Goal: Task Accomplishment & Management: Use online tool/utility

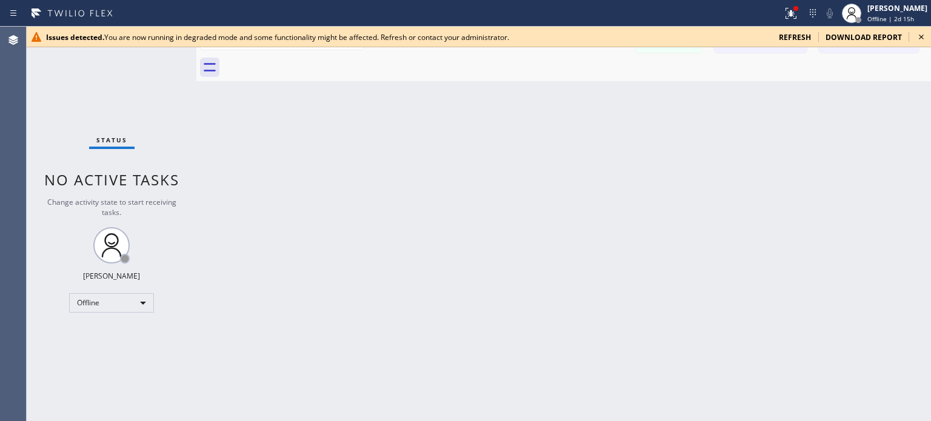
click at [800, 36] on span "refresh" at bounding box center [795, 37] width 32 height 10
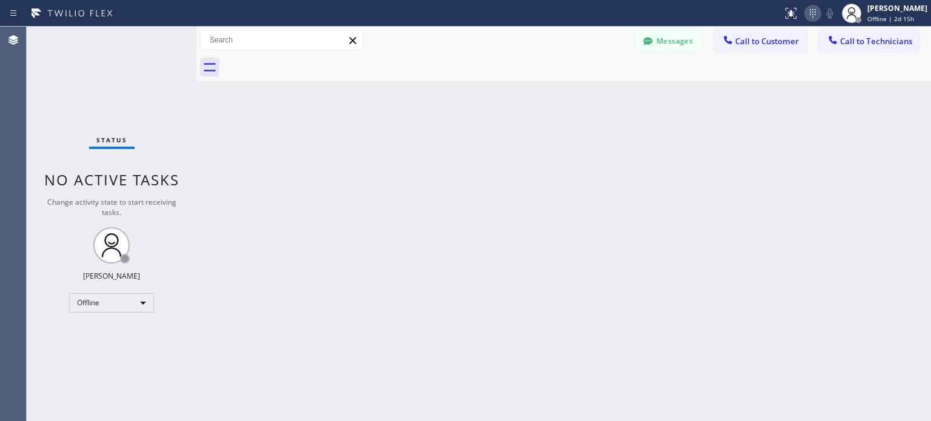
click at [809, 12] on icon at bounding box center [813, 13] width 15 height 15
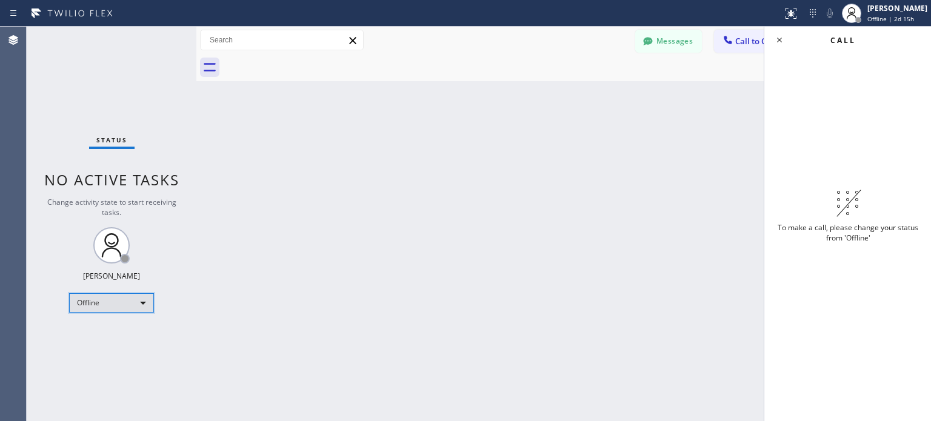
click at [138, 302] on div "Offline" at bounding box center [111, 302] width 85 height 19
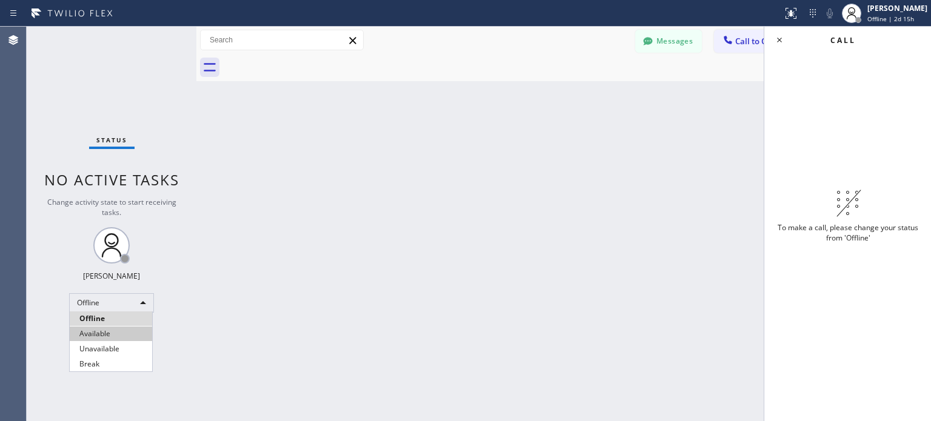
click at [134, 335] on li "Available" at bounding box center [111, 334] width 82 height 15
click at [712, 122] on div "Back to Dashboard Change Sender ID Customers Technicians VK Veronika Kulpinska …" at bounding box center [563, 224] width 735 height 395
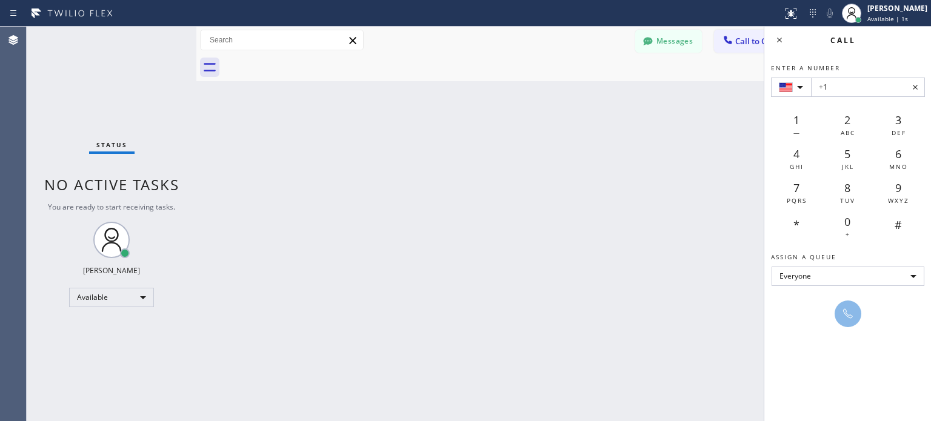
click at [838, 90] on input "+1" at bounding box center [868, 87] width 114 height 19
type input "+1 (617) 407-6530"
click at [849, 317] on icon at bounding box center [848, 314] width 15 height 15
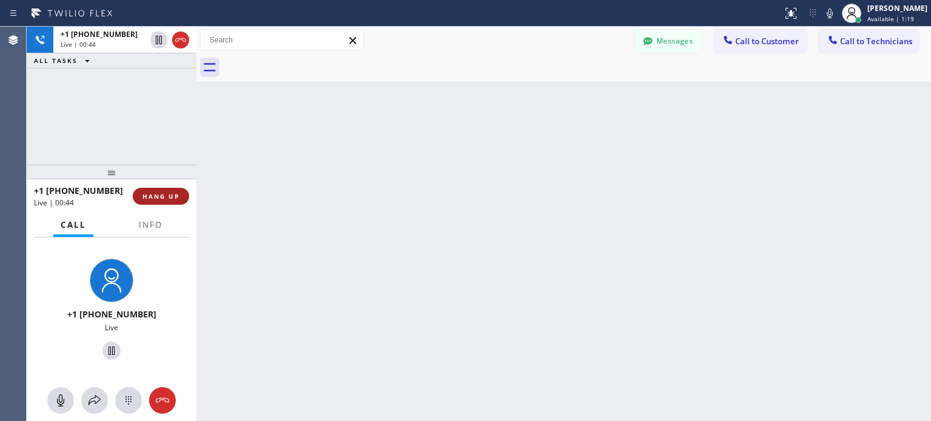
click at [173, 198] on span "HANG UP" at bounding box center [161, 196] width 37 height 8
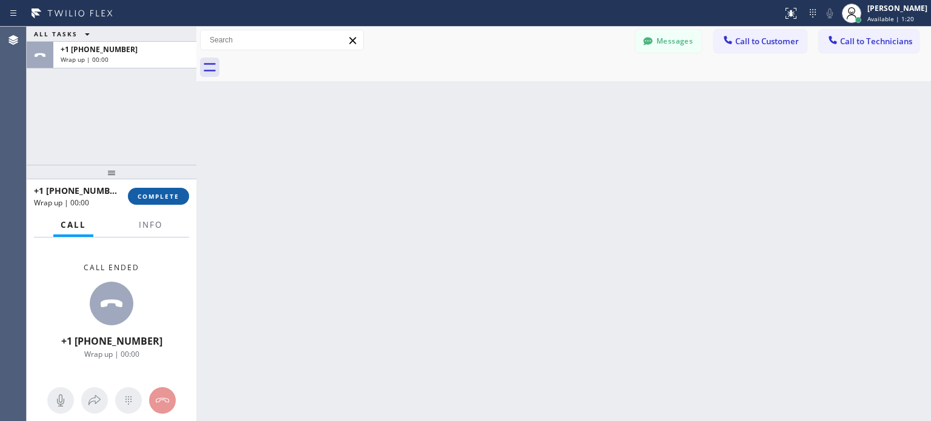
click at [167, 192] on span "COMPLETE" at bounding box center [159, 196] width 42 height 8
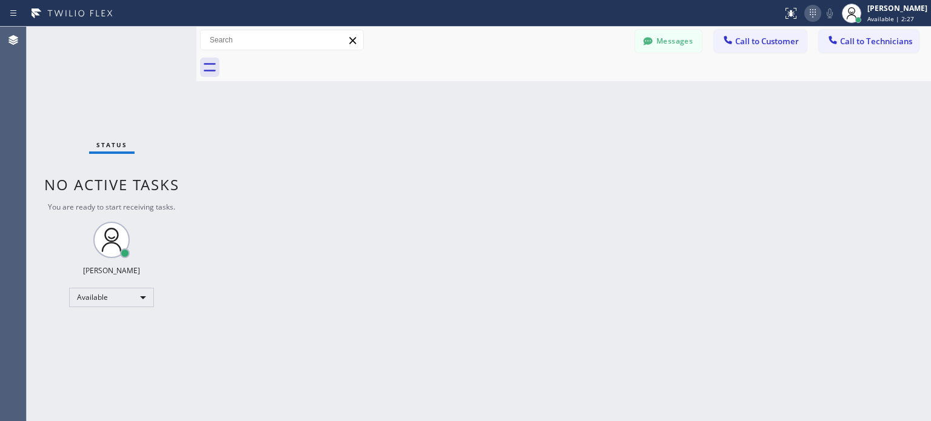
click at [806, 11] on icon at bounding box center [813, 13] width 15 height 15
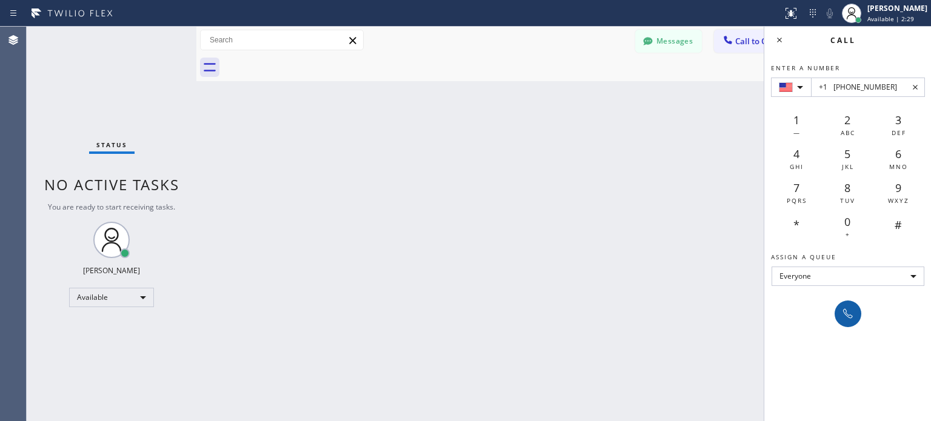
type input "+1 (504) 669-1710"
click at [844, 318] on icon at bounding box center [848, 314] width 15 height 15
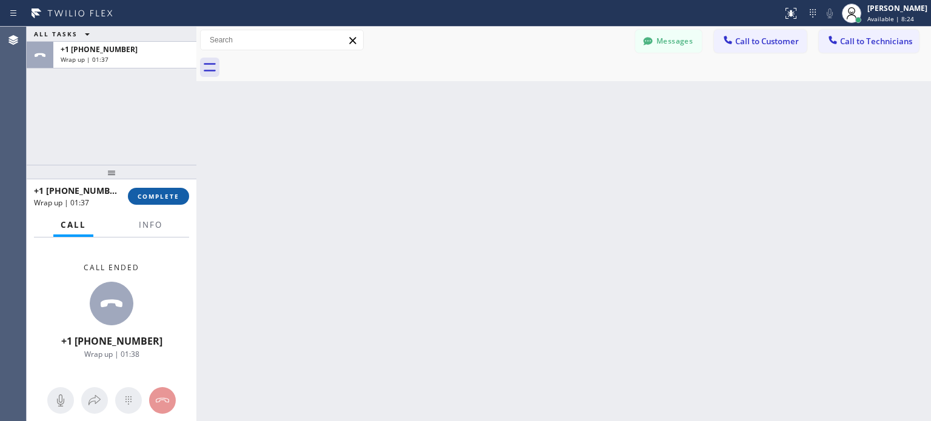
click at [178, 196] on span "COMPLETE" at bounding box center [159, 196] width 42 height 8
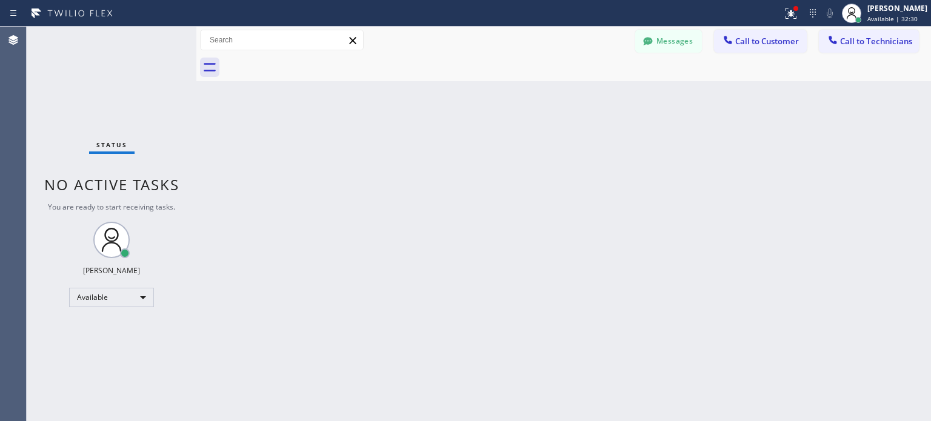
click at [158, 37] on div "Status No active tasks You are ready to start receiving tasks. Tatia Zubitashvi…" at bounding box center [112, 224] width 170 height 395
click at [809, 19] on icon at bounding box center [813, 13] width 15 height 15
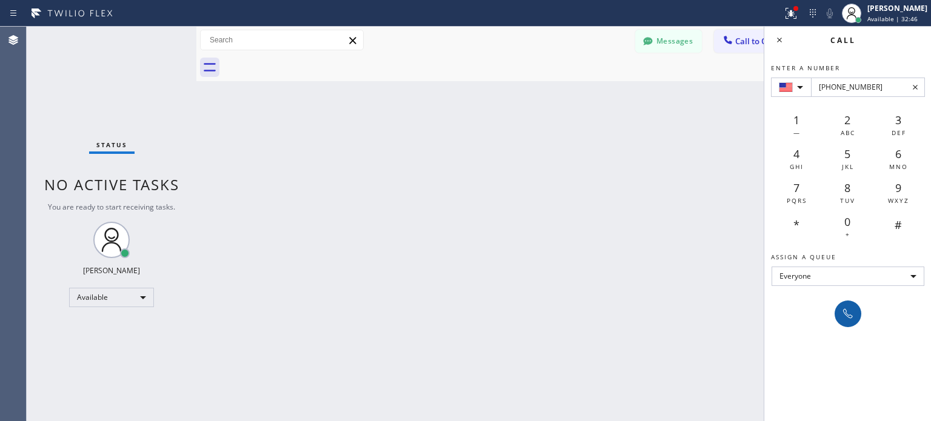
type input "+1(646) 438-1244"
click at [837, 312] on button at bounding box center [848, 314] width 27 height 27
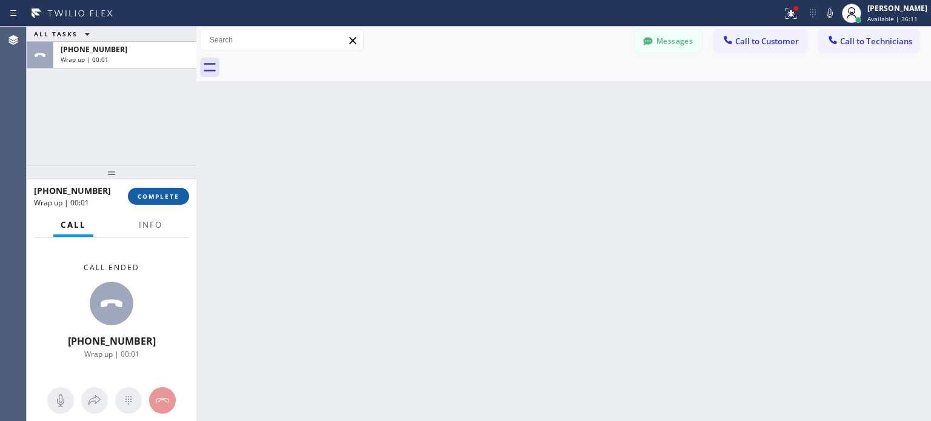
click at [173, 191] on button "COMPLETE" at bounding box center [158, 196] width 61 height 17
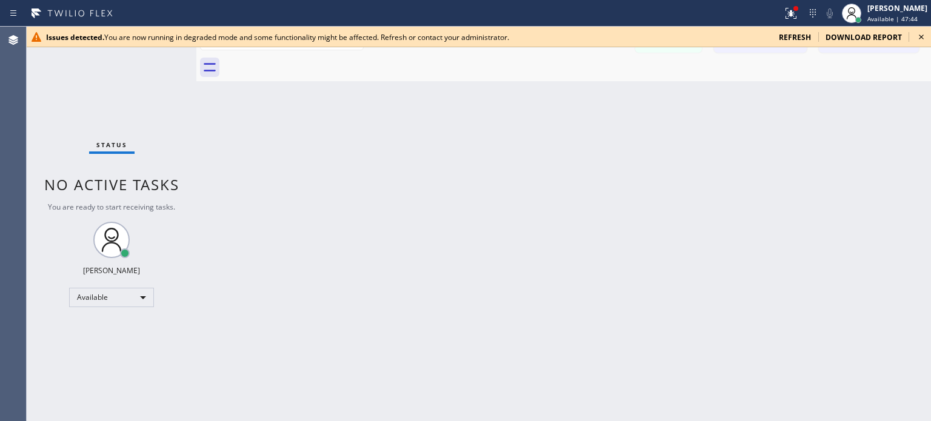
click at [791, 37] on span "refresh" at bounding box center [795, 37] width 32 height 10
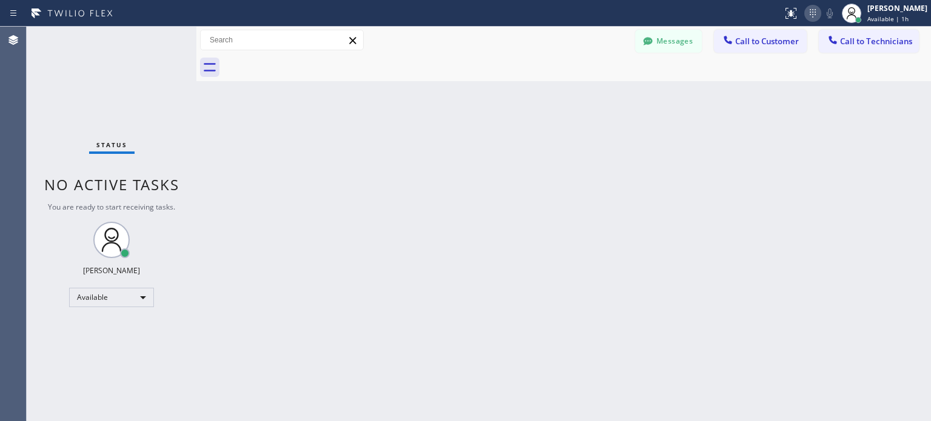
click at [806, 16] on icon at bounding box center [813, 13] width 15 height 15
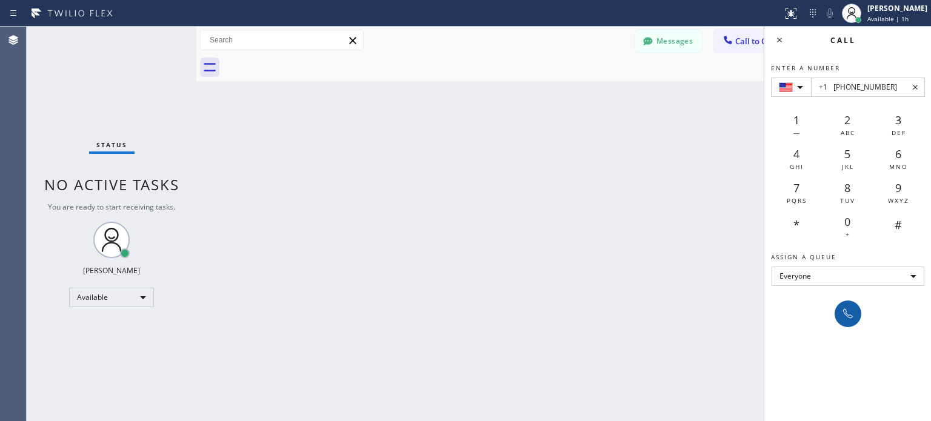
type input "+1 [PHONE_NUMBER]"
click at [851, 310] on icon at bounding box center [848, 314] width 15 height 15
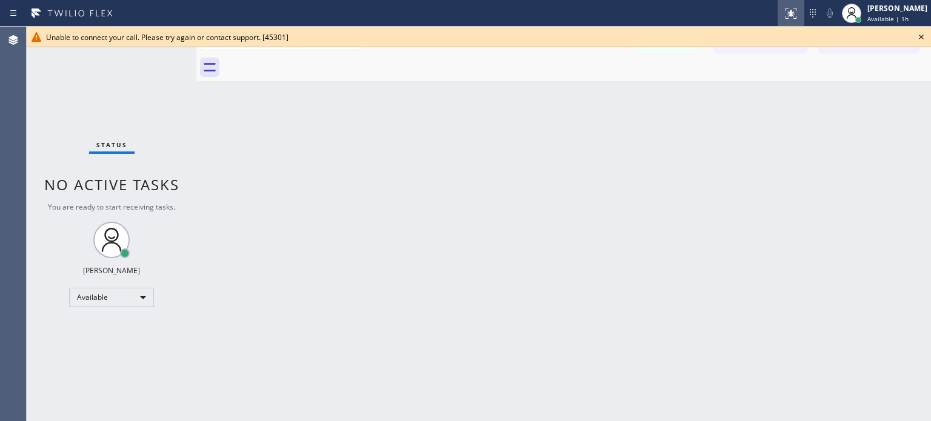
click at [788, 16] on icon at bounding box center [791, 13] width 15 height 15
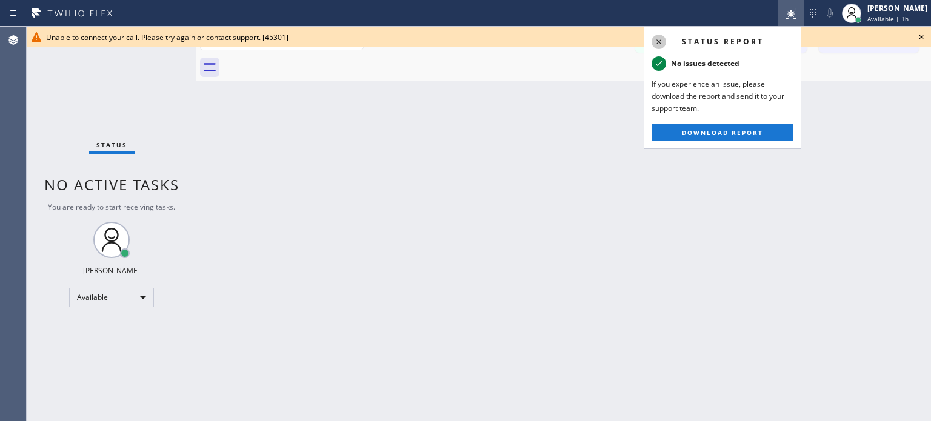
click at [660, 40] on icon at bounding box center [659, 42] width 15 height 15
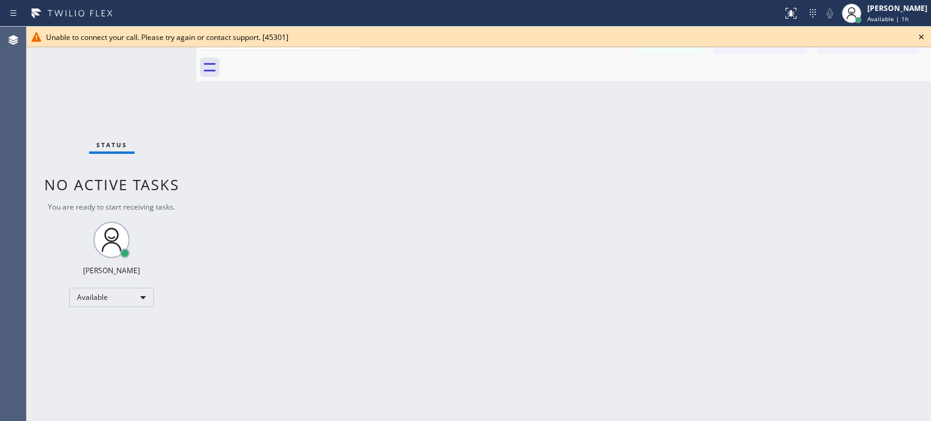
click at [925, 36] on icon at bounding box center [921, 37] width 15 height 15
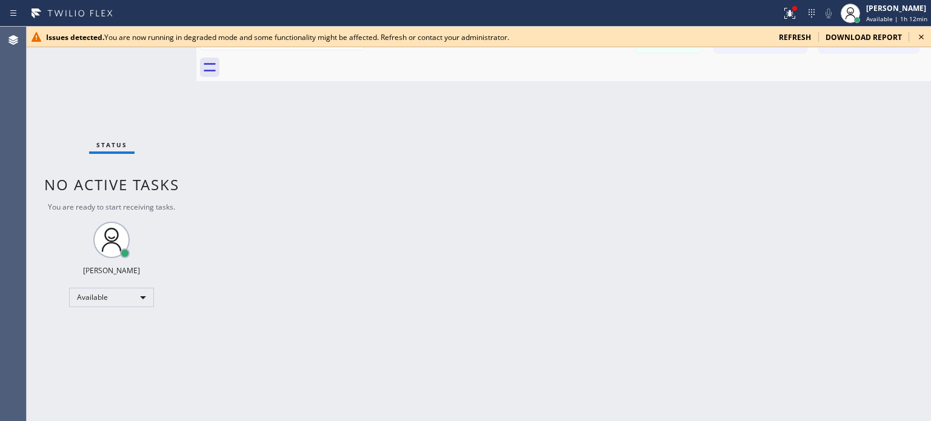
click at [810, 39] on span "refresh" at bounding box center [795, 37] width 32 height 10
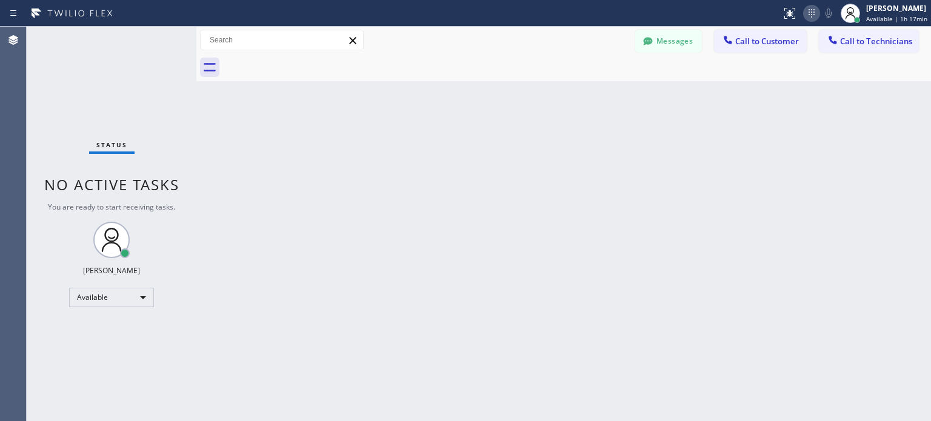
click at [813, 5] on button at bounding box center [811, 13] width 17 height 17
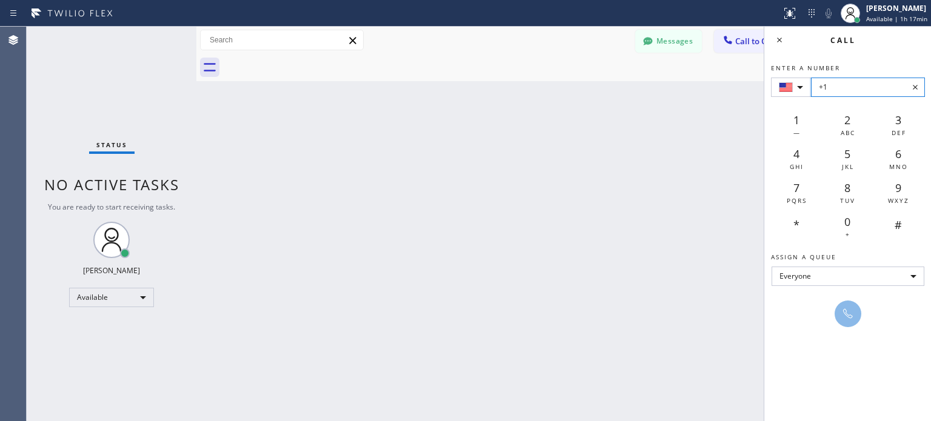
drag, startPoint x: 850, startPoint y: 74, endPoint x: 855, endPoint y: 94, distance: 20.6
paste input "(972) 333-4380"
type input "+1 (972) 333-4380"
click at [850, 310] on icon at bounding box center [848, 314] width 15 height 15
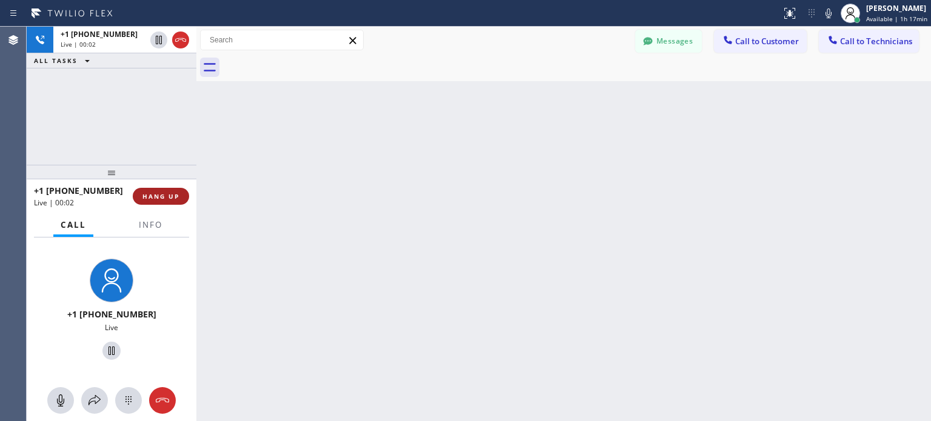
click at [163, 200] on span "HANG UP" at bounding box center [161, 196] width 37 height 8
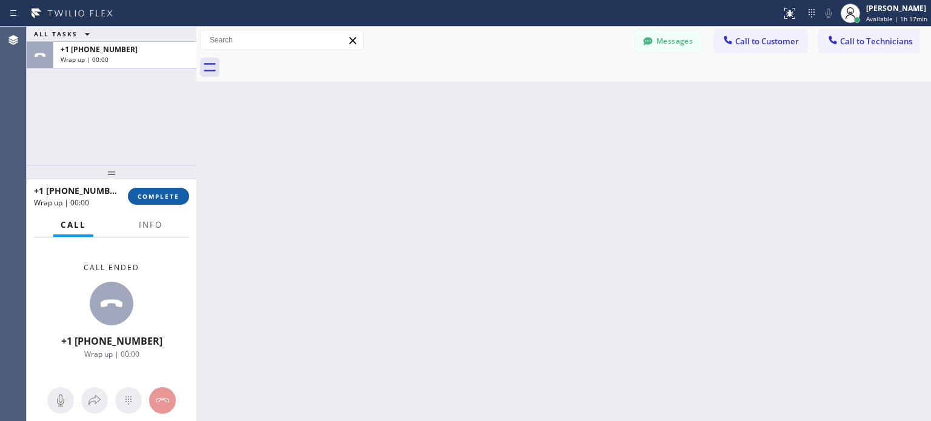
click at [163, 200] on span "COMPLETE" at bounding box center [159, 196] width 42 height 8
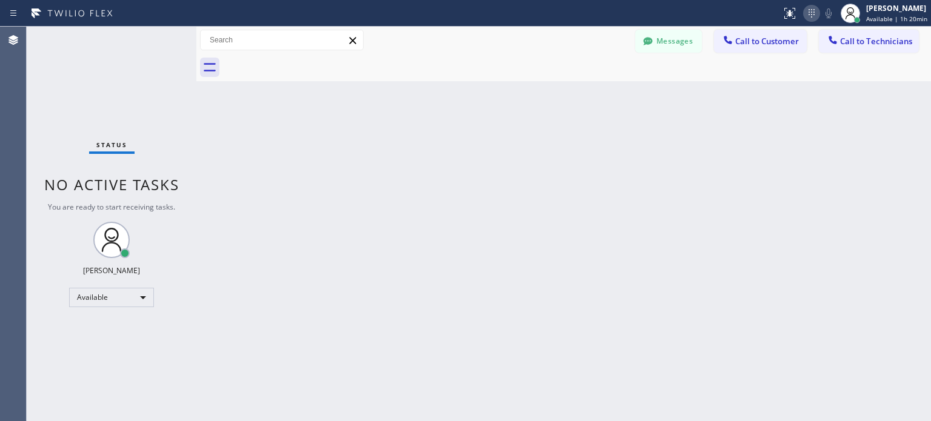
click at [808, 15] on icon at bounding box center [812, 13] width 15 height 15
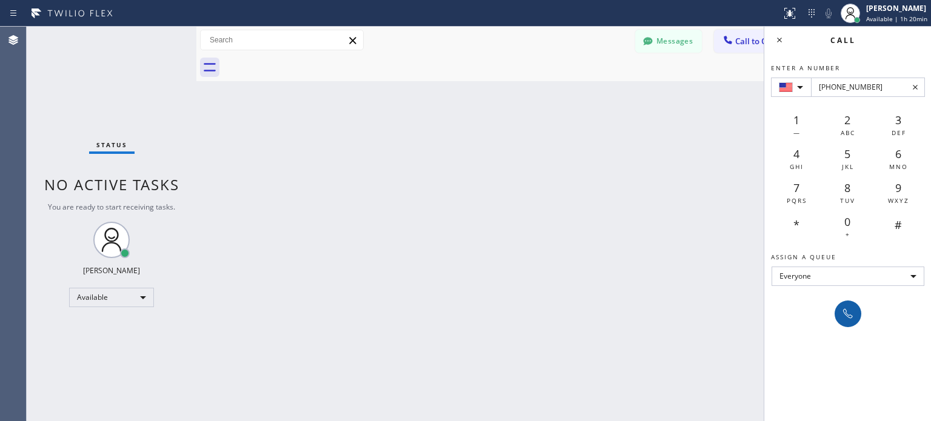
type input "+1(214) 738-9313"
click at [856, 312] on div at bounding box center [848, 314] width 17 height 15
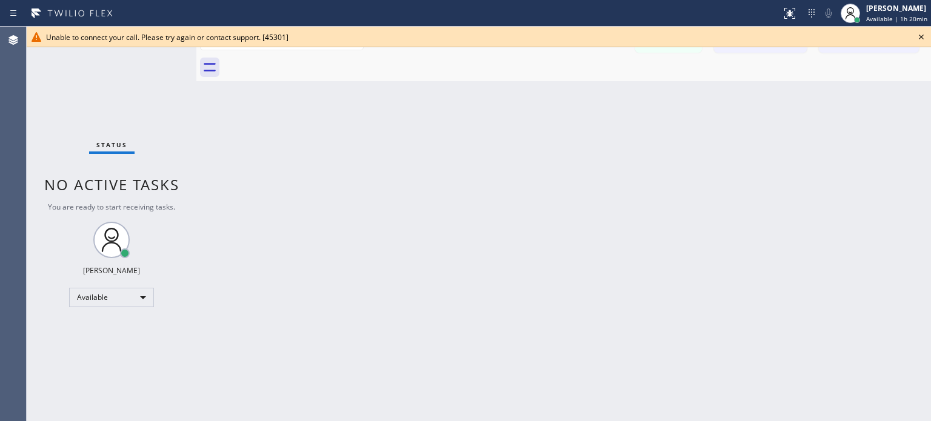
click at [922, 37] on icon at bounding box center [921, 37] width 15 height 15
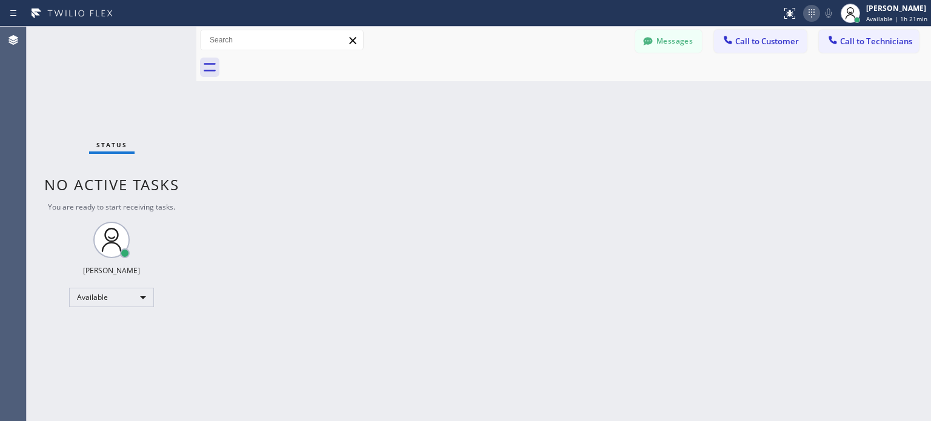
click at [814, 15] on icon at bounding box center [812, 13] width 15 height 15
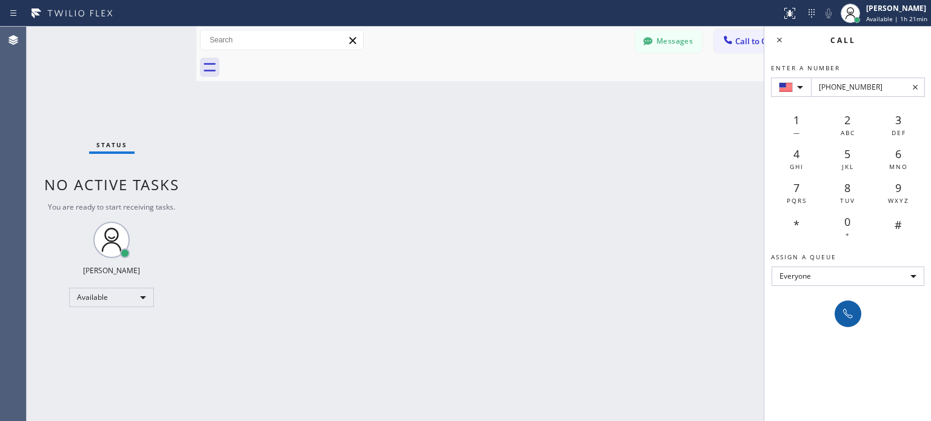
type input "+1(646) 525-9306"
click at [837, 309] on button at bounding box center [848, 314] width 27 height 27
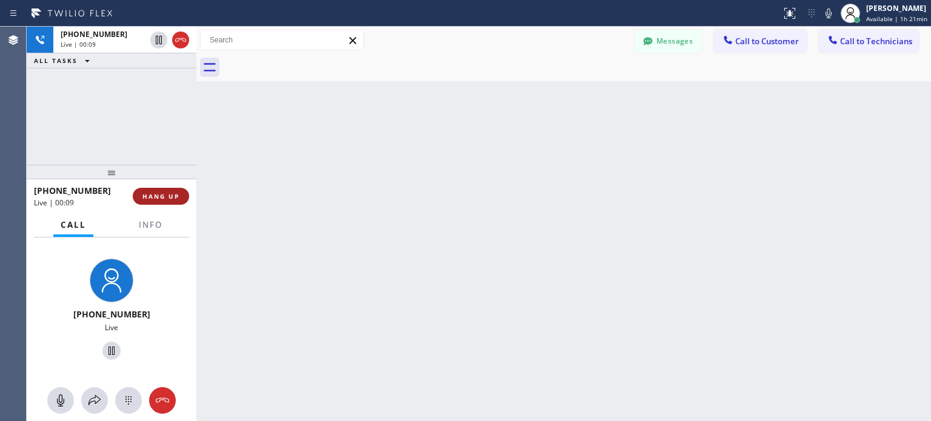
click at [171, 192] on span "HANG UP" at bounding box center [161, 196] width 37 height 8
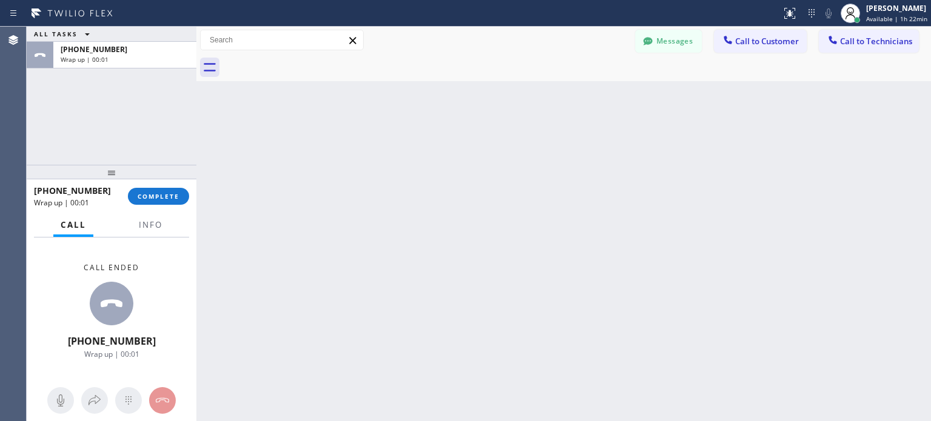
click at [173, 190] on button "COMPLETE" at bounding box center [158, 196] width 61 height 17
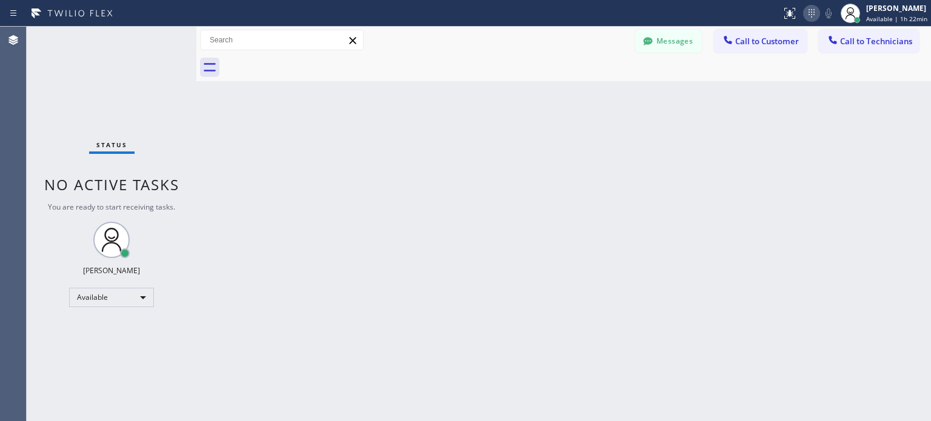
click at [812, 9] on icon at bounding box center [812, 13] width 15 height 15
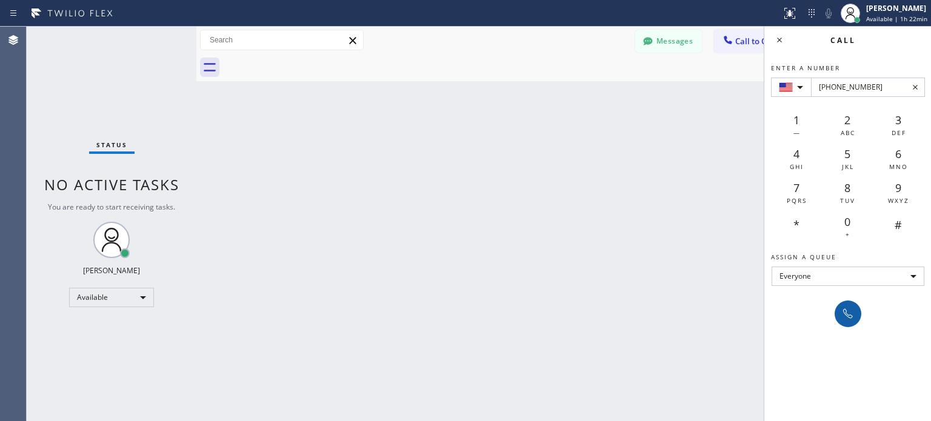
type input "+1(408) 242-9935"
click at [848, 308] on icon at bounding box center [848, 314] width 15 height 15
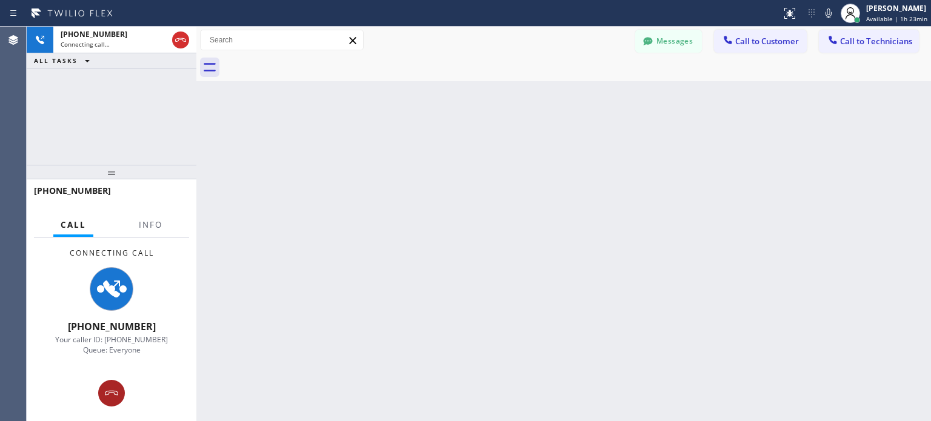
click at [106, 390] on icon at bounding box center [111, 393] width 15 height 15
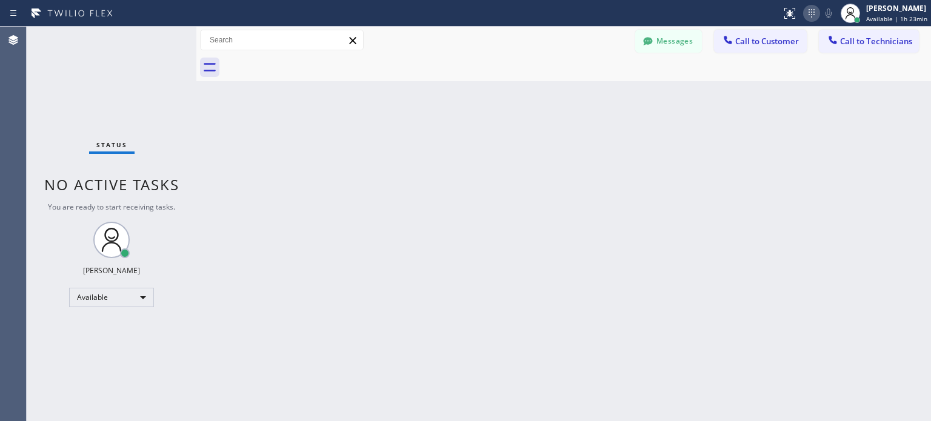
click at [810, 14] on icon at bounding box center [812, 13] width 15 height 15
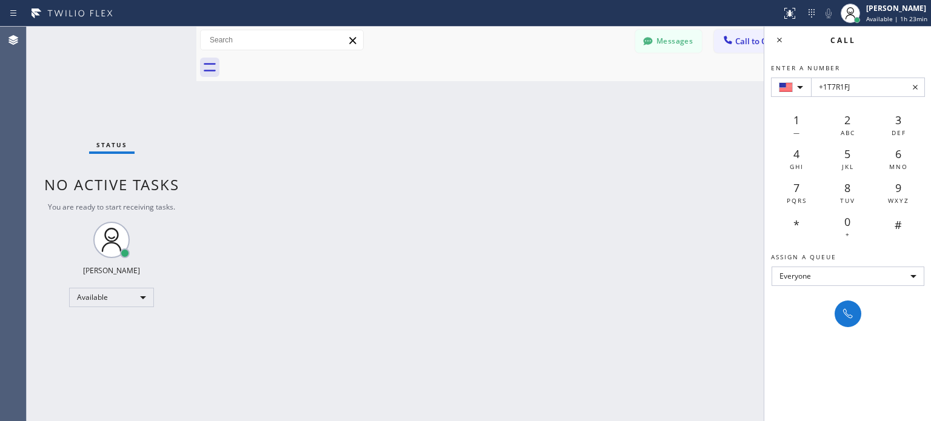
type input "+1T7R1FJ"
click at [915, 89] on icon at bounding box center [915, 87] width 15 height 15
click at [849, 87] on input "Enter a number" at bounding box center [868, 87] width 114 height 19
drag, startPoint x: 849, startPoint y: 89, endPoint x: 631, endPoint y: 242, distance: 266.8
click at [631, 242] on div "Back to Dashboard Change Sender ID Customers Technicians VK Veronika Kulpinska …" at bounding box center [563, 224] width 735 height 395
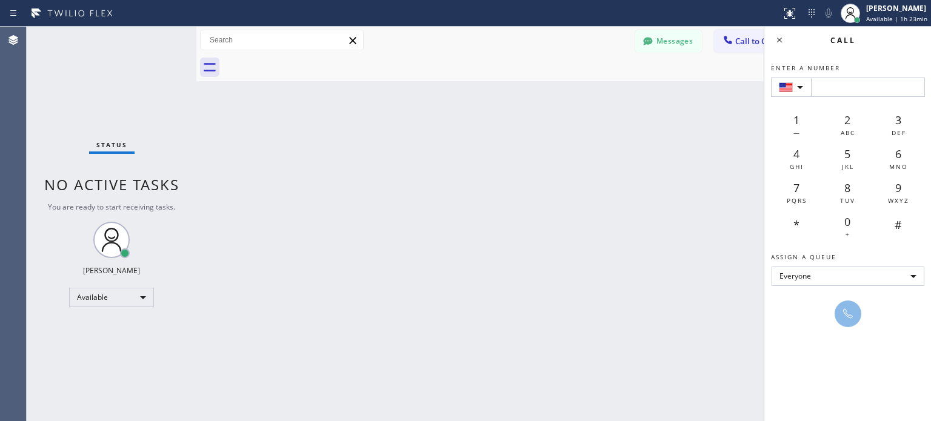
click at [656, 227] on div "Back to Dashboard Change Sender ID Customers Technicians VK Veronika Kulpinska …" at bounding box center [563, 224] width 735 height 395
click at [779, 41] on icon at bounding box center [779, 40] width 5 height 5
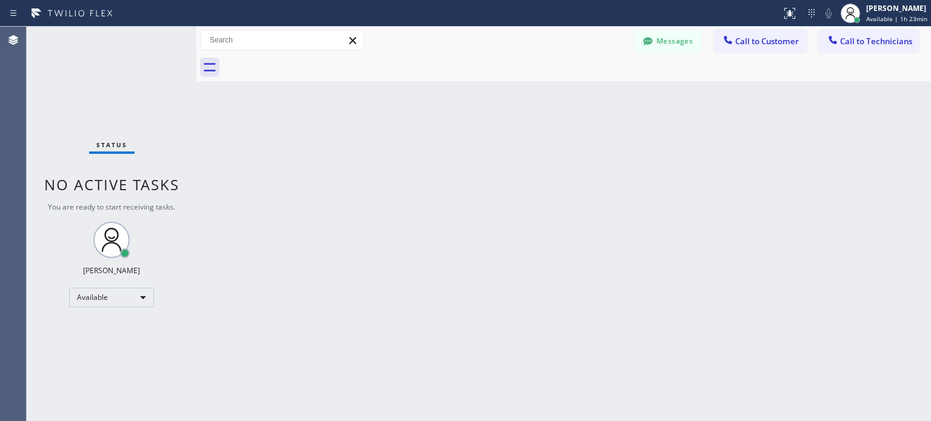
drag, startPoint x: 723, startPoint y: 146, endPoint x: 795, endPoint y: 113, distance: 78.9
click at [737, 146] on div "Back to Dashboard Change Sender ID Customers Technicians VK Veronika Kulpinska …" at bounding box center [563, 224] width 735 height 395
click at [811, 17] on icon at bounding box center [812, 13] width 15 height 15
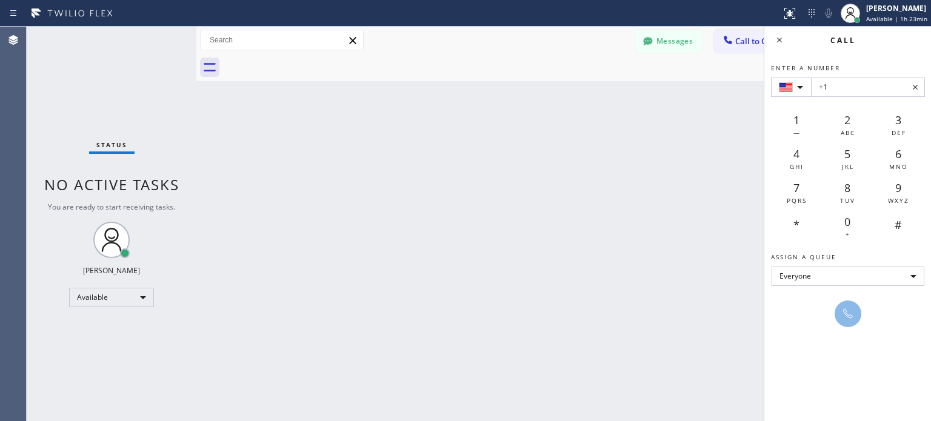
click at [864, 90] on input "+1" at bounding box center [868, 87] width 114 height 19
type input "+1(970) 300-8827"
click at [844, 316] on icon at bounding box center [848, 314] width 15 height 15
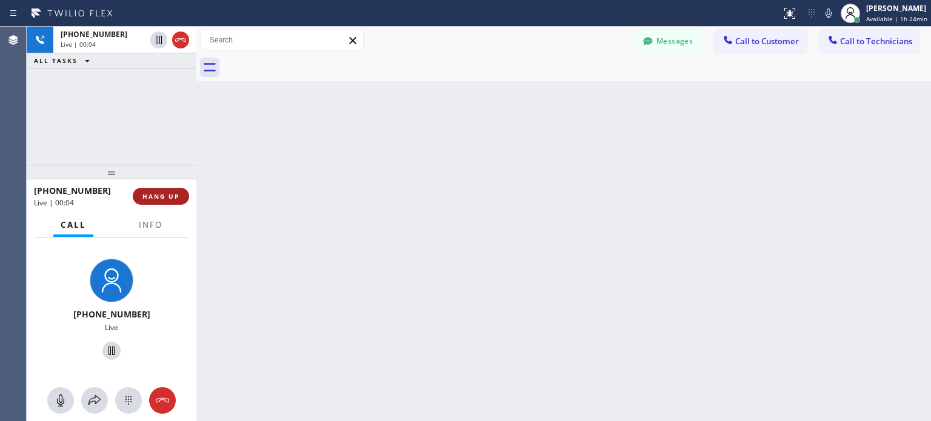
click at [161, 196] on span "HANG UP" at bounding box center [161, 196] width 37 height 8
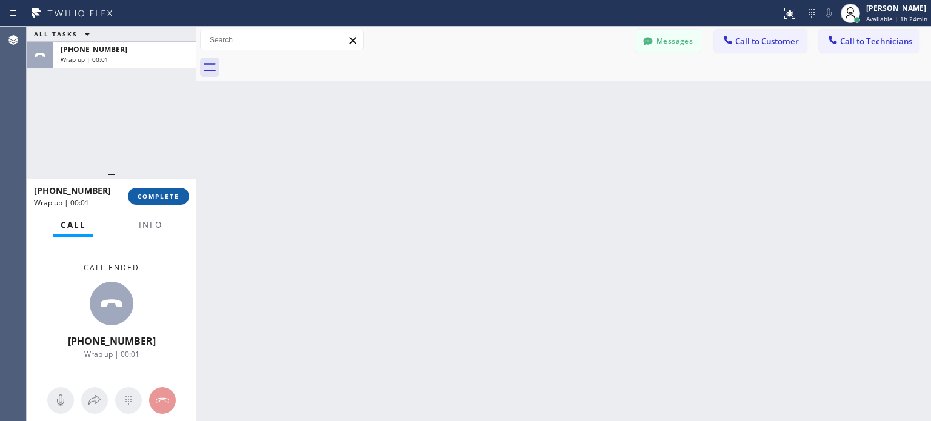
click at [165, 197] on span "COMPLETE" at bounding box center [159, 196] width 42 height 8
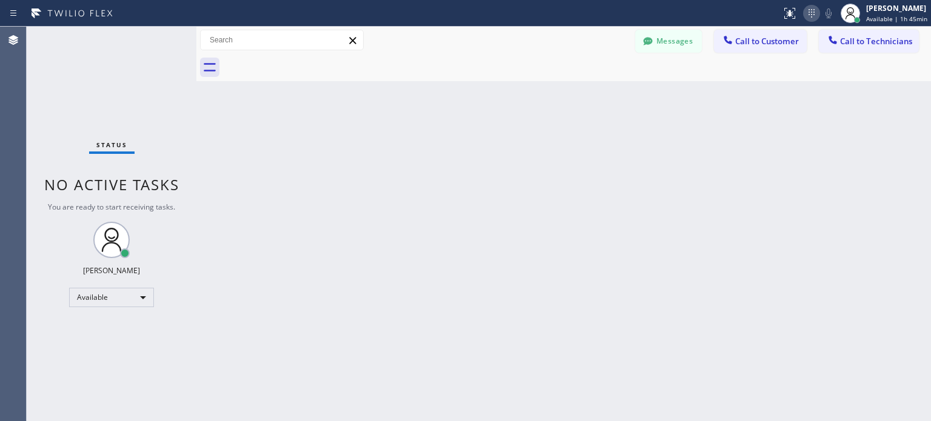
click at [805, 16] on icon at bounding box center [812, 13] width 15 height 15
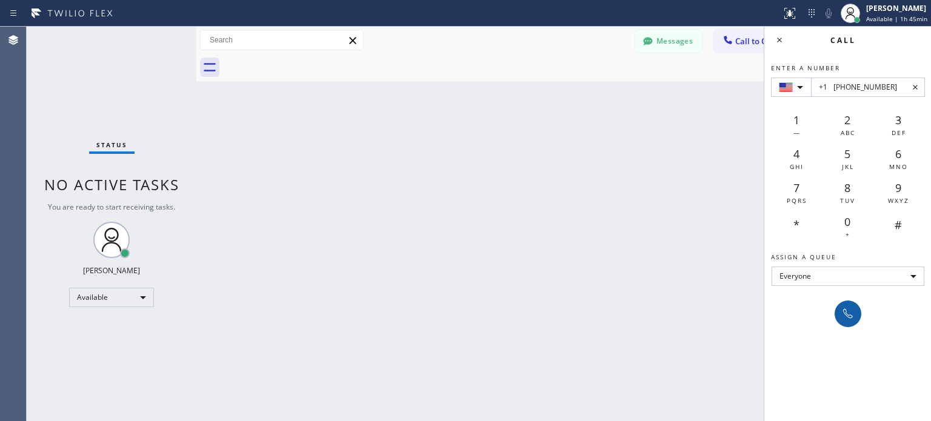
type input "+1 (214) 478-1634"
click at [846, 316] on icon at bounding box center [848, 314] width 15 height 15
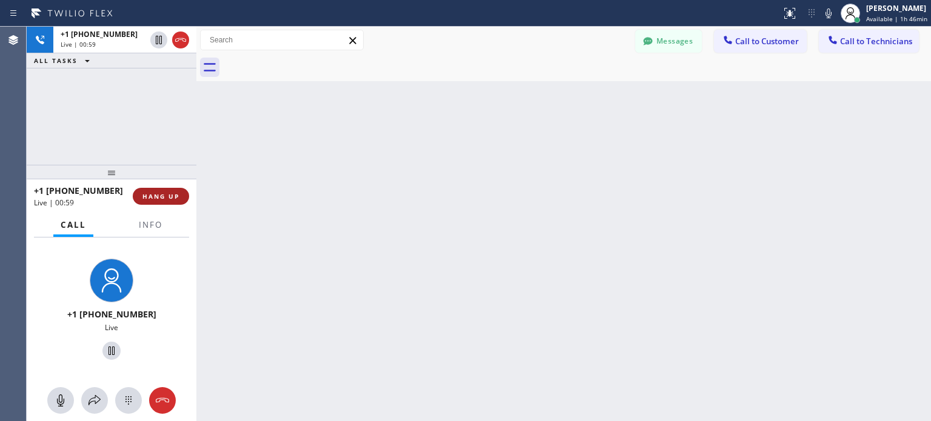
click at [171, 198] on span "HANG UP" at bounding box center [161, 196] width 37 height 8
click at [164, 197] on span "HANG UP" at bounding box center [161, 196] width 37 height 8
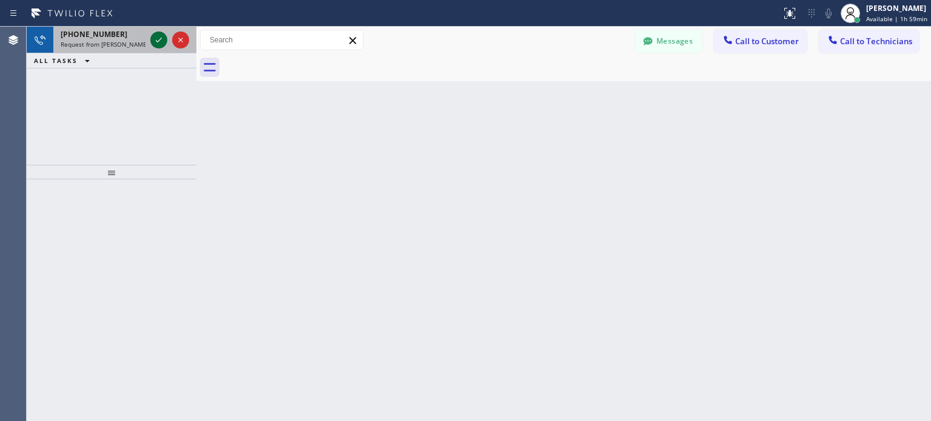
click at [155, 41] on icon at bounding box center [159, 40] width 15 height 15
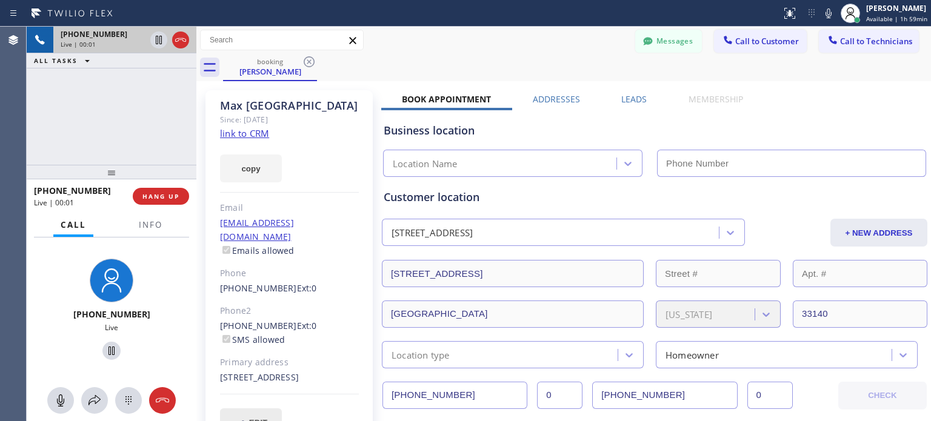
type input "(855) 731-4952"
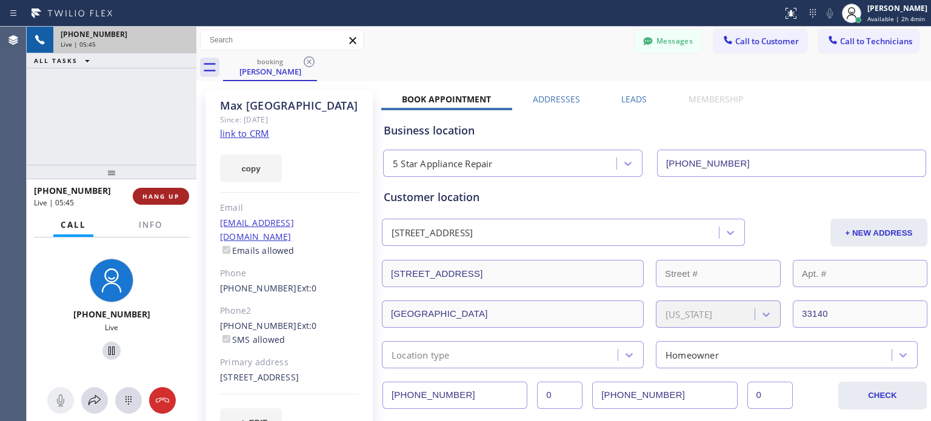
click at [156, 203] on button "HANG UP" at bounding box center [161, 196] width 56 height 17
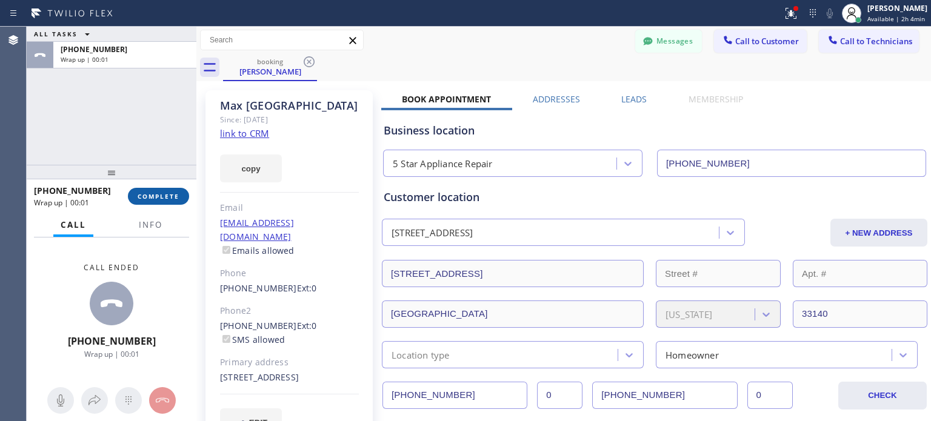
click at [173, 201] on button "COMPLETE" at bounding box center [158, 196] width 61 height 17
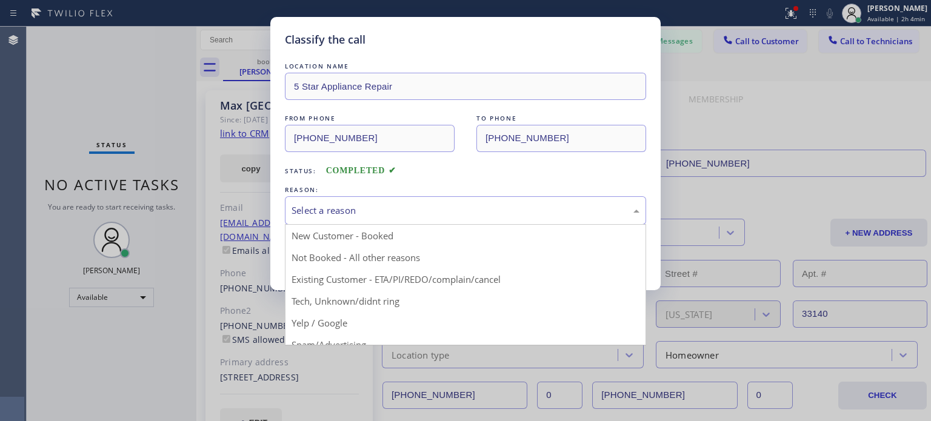
click at [338, 208] on div "Select a reason" at bounding box center [466, 211] width 348 height 14
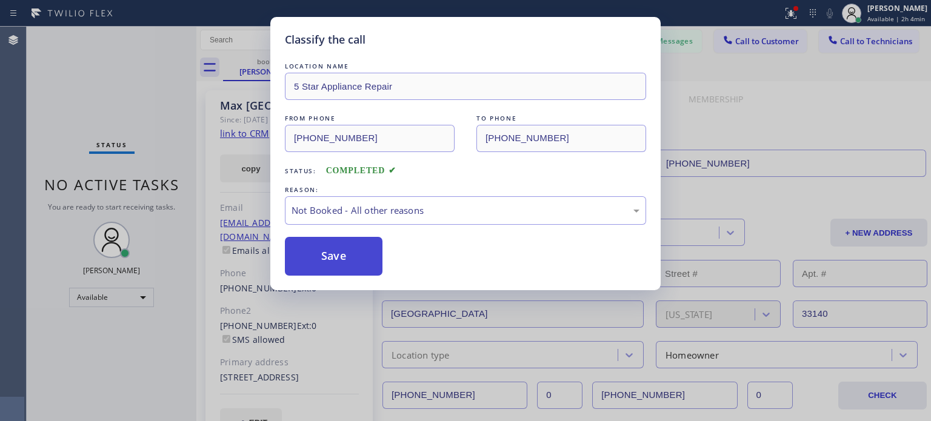
click at [352, 257] on button "Save" at bounding box center [334, 256] width 98 height 39
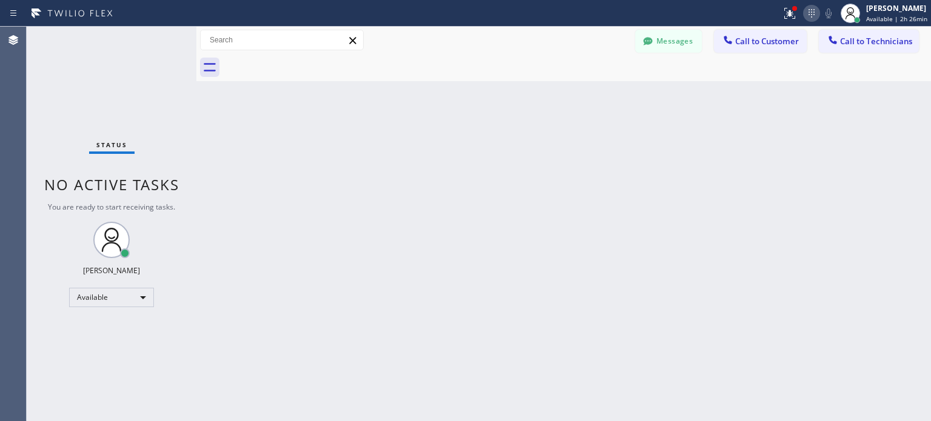
click at [810, 6] on icon at bounding box center [812, 13] width 15 height 15
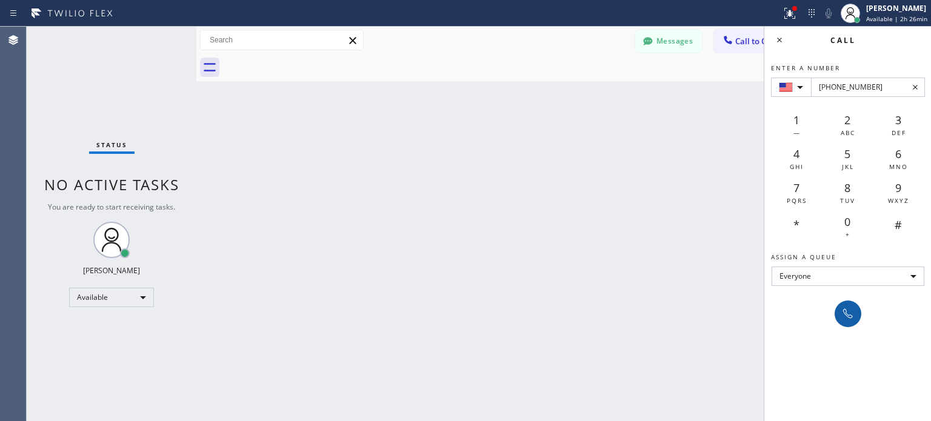
type input "+1 (602) 321-6827"
click at [851, 310] on icon at bounding box center [848, 314] width 15 height 15
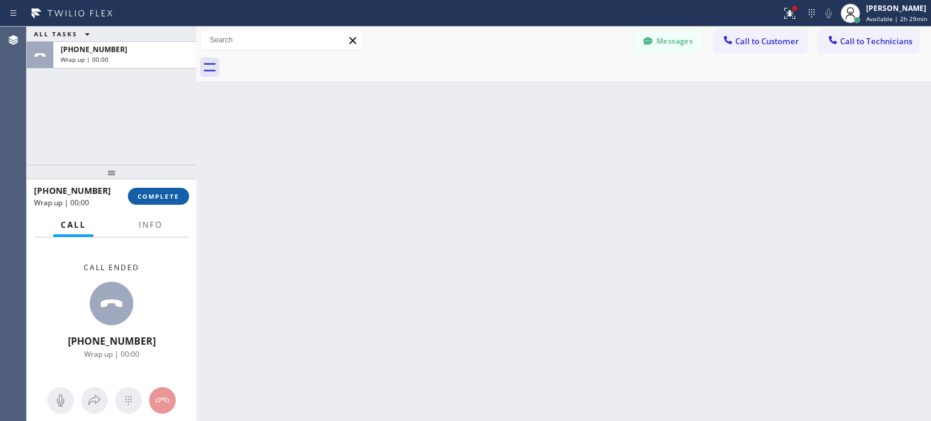
click at [181, 188] on button "COMPLETE" at bounding box center [158, 196] width 61 height 17
